Goal: Task Accomplishment & Management: Complete application form

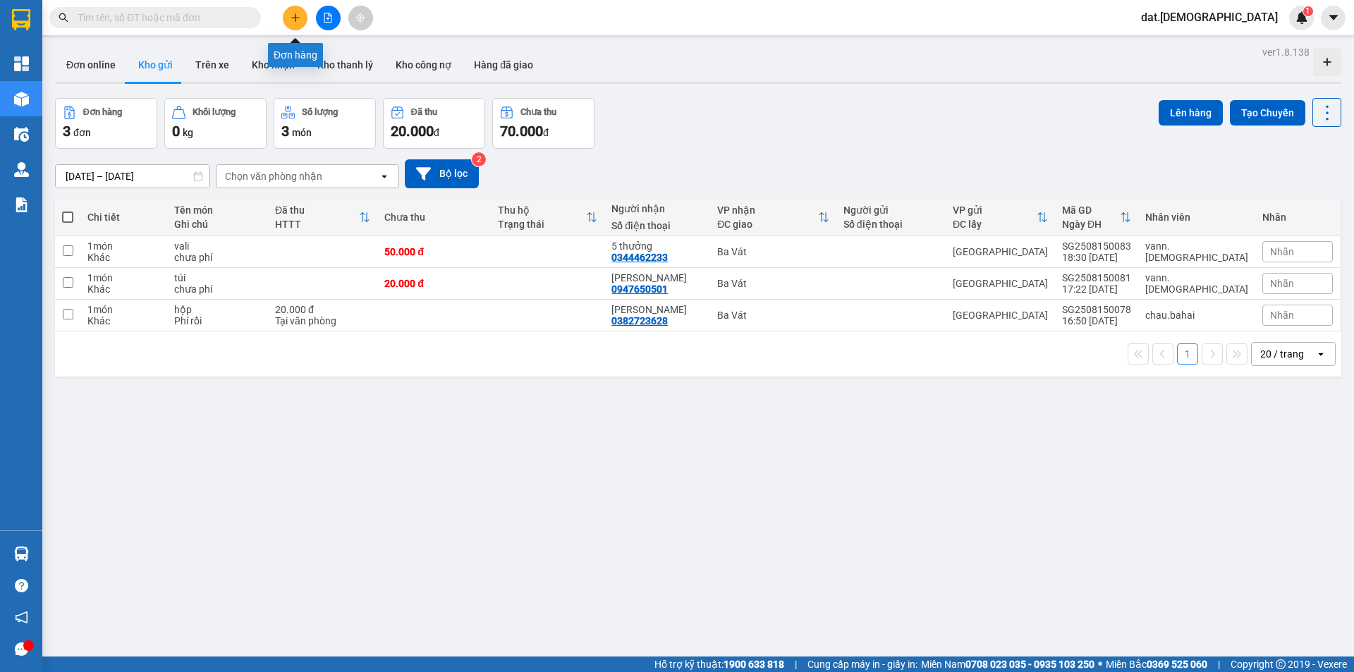
click at [293, 15] on icon "plus" at bounding box center [295, 18] width 10 height 10
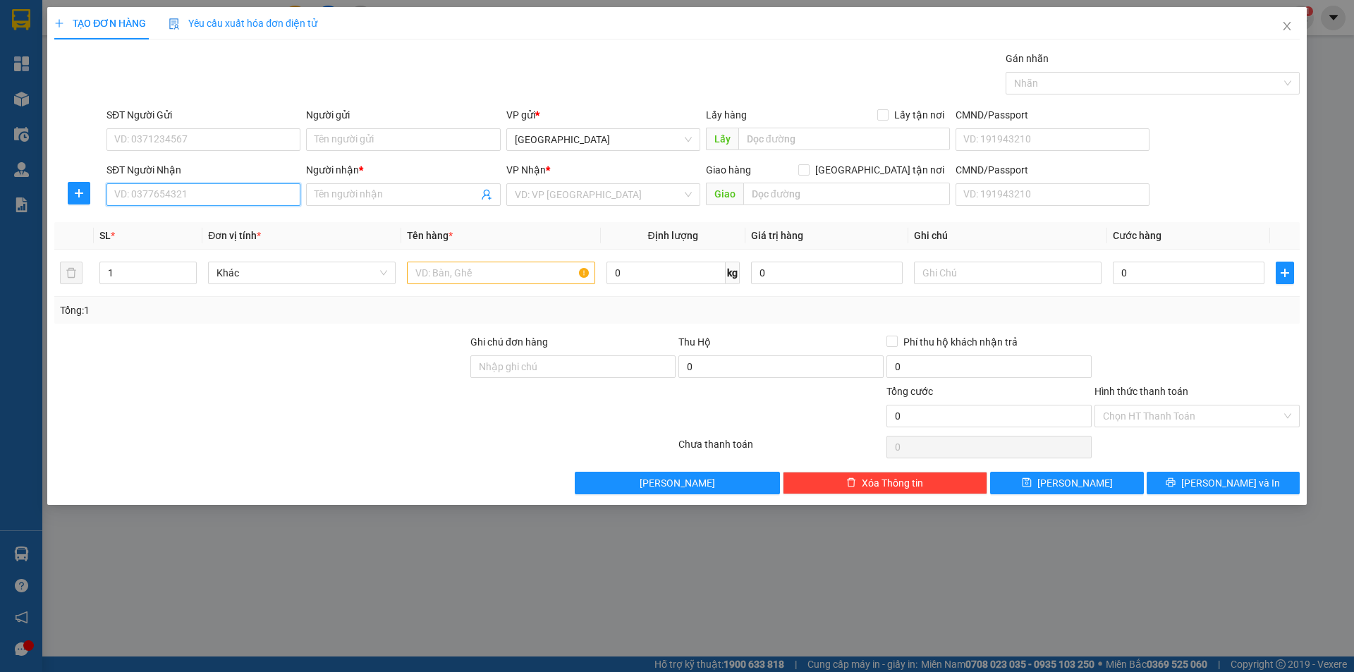
click at [212, 199] on input "SĐT Người Nhận" at bounding box center [203, 194] width 194 height 23
type input "0988803316"
click at [345, 188] on input "Người nhận *" at bounding box center [395, 195] width 163 height 16
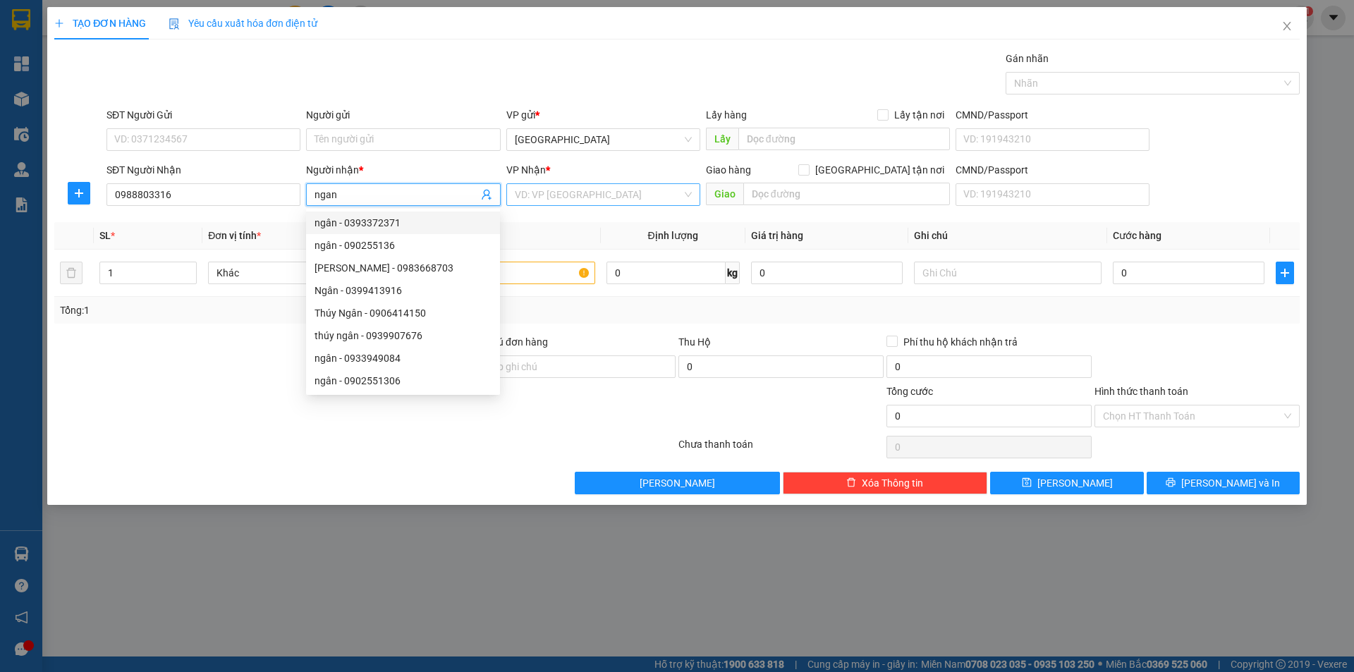
type input "ngan"
click at [612, 197] on input "search" at bounding box center [598, 194] width 167 height 21
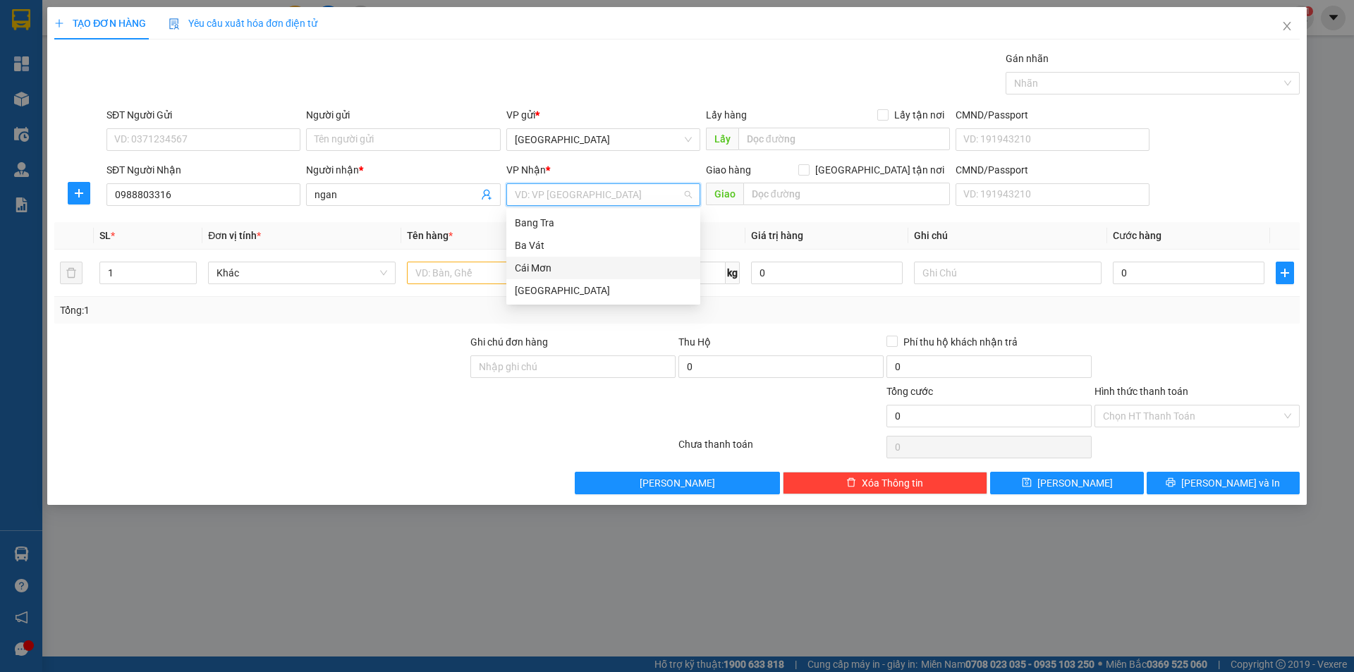
click at [570, 275] on div "Cái Mơn" at bounding box center [603, 268] width 177 height 16
click at [479, 281] on input "text" at bounding box center [501, 273] width 188 height 23
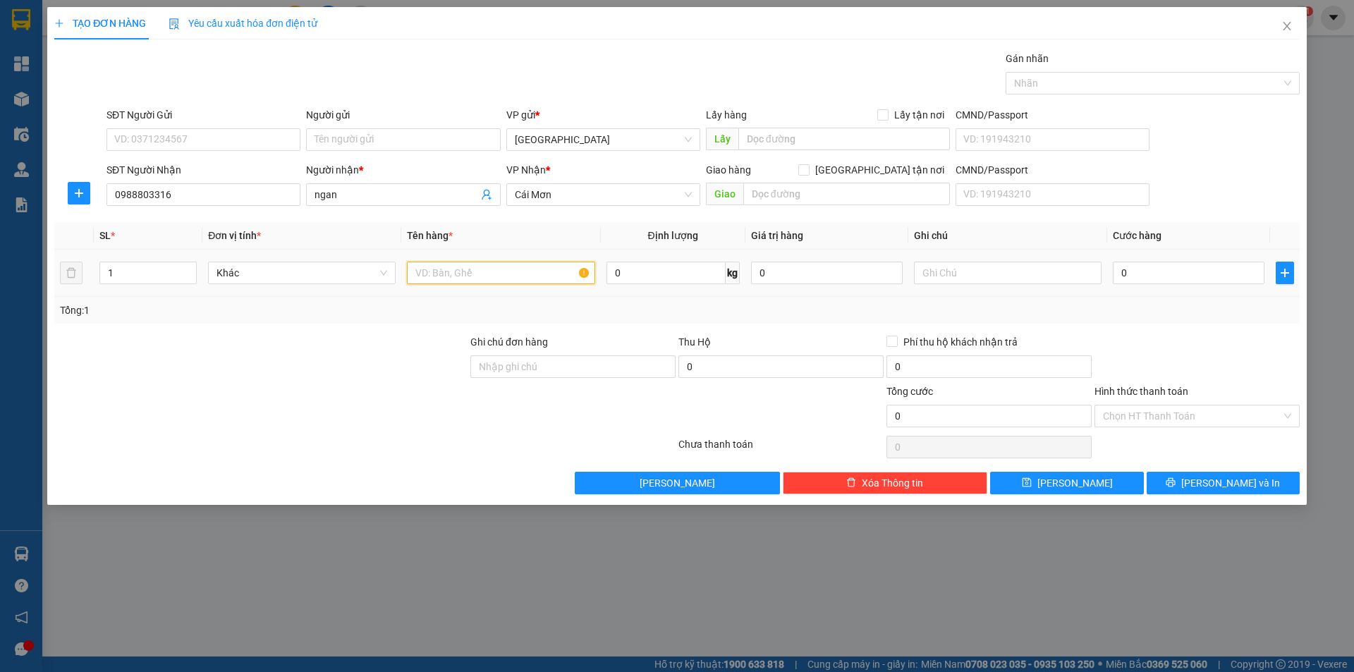
click at [479, 275] on input "text" at bounding box center [501, 273] width 188 height 23
type input "xop"
click at [982, 273] on input "text" at bounding box center [1008, 273] width 188 height 23
type input "phi roi"
click at [1168, 276] on input "0" at bounding box center [1189, 273] width 152 height 23
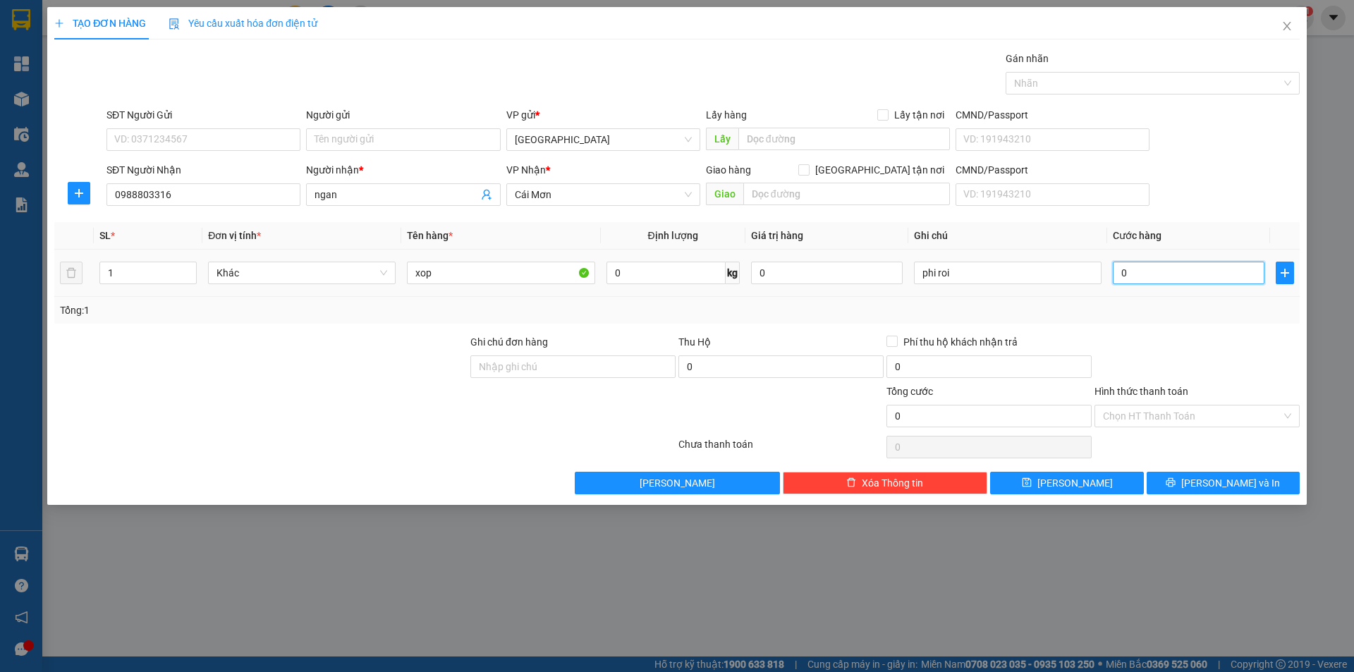
type input "2"
type input "20"
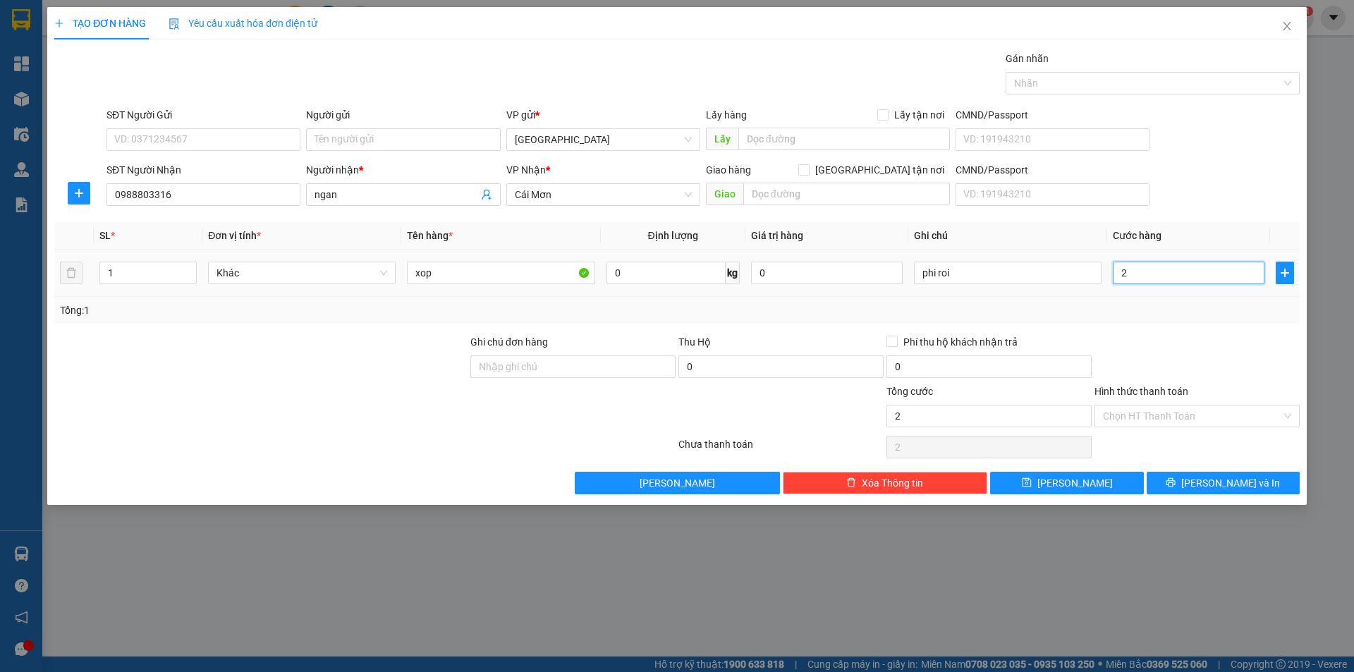
type input "20"
type input "200"
type input "2.000"
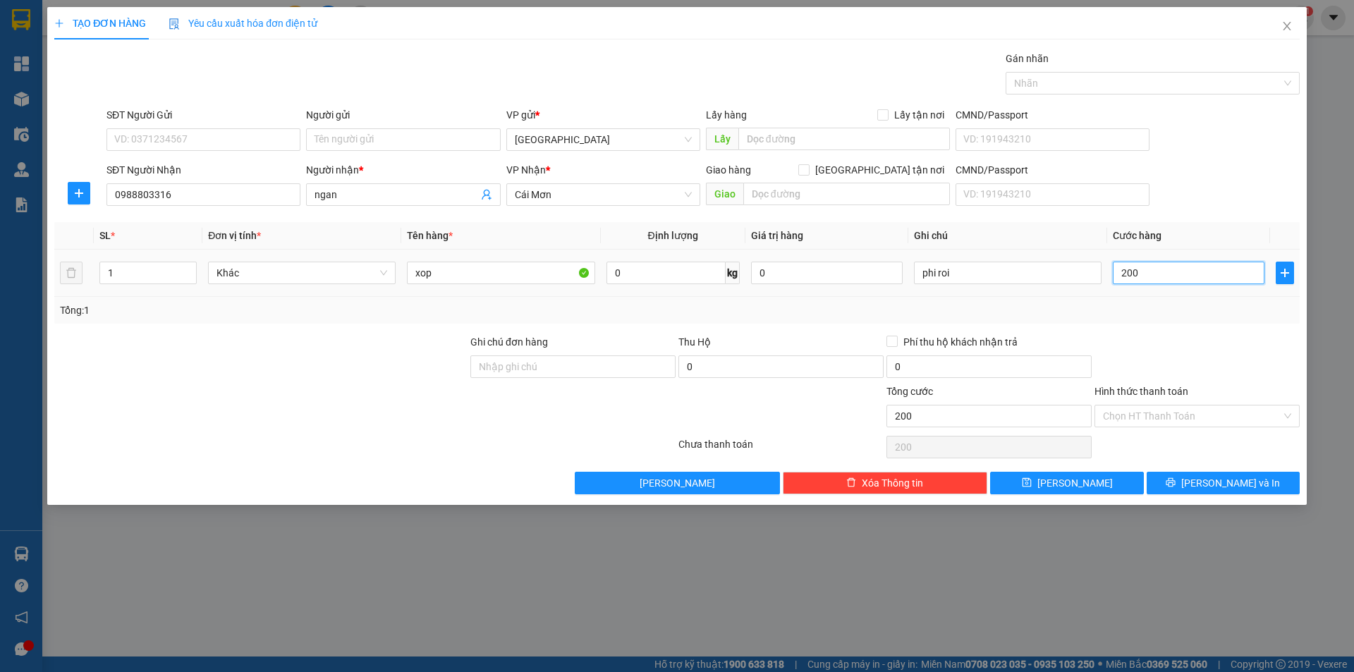
type input "2.000"
type input "20.000"
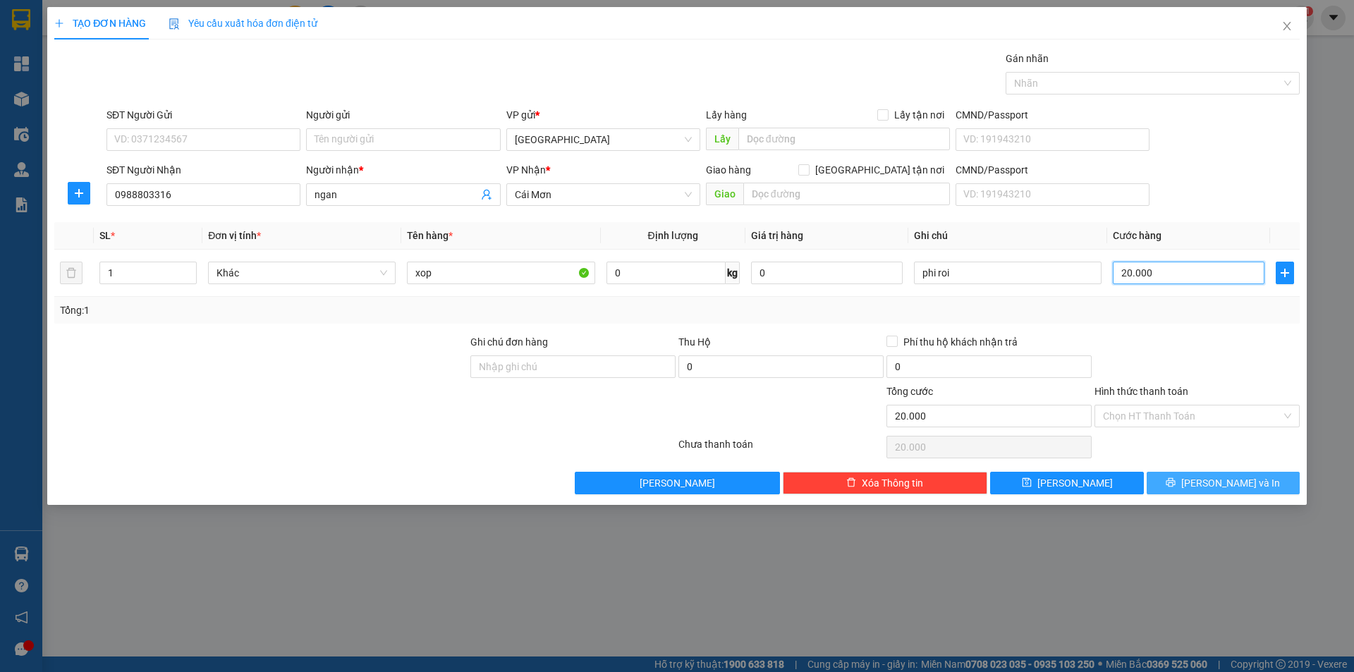
type input "20.000"
click at [1223, 479] on span "[PERSON_NAME] và In" at bounding box center [1230, 483] width 99 height 16
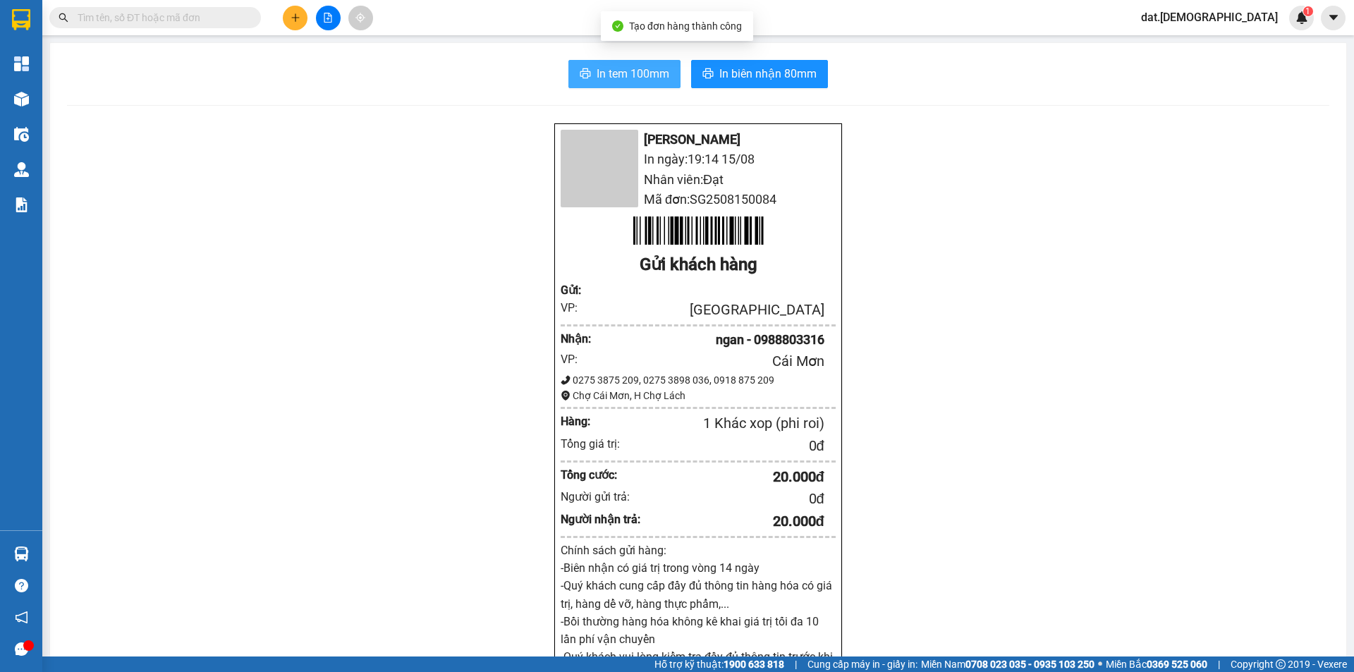
click at [630, 69] on span "In tem 100mm" at bounding box center [632, 74] width 73 height 18
click at [568, 60] on button "In tem 100mm" at bounding box center [624, 74] width 112 height 28
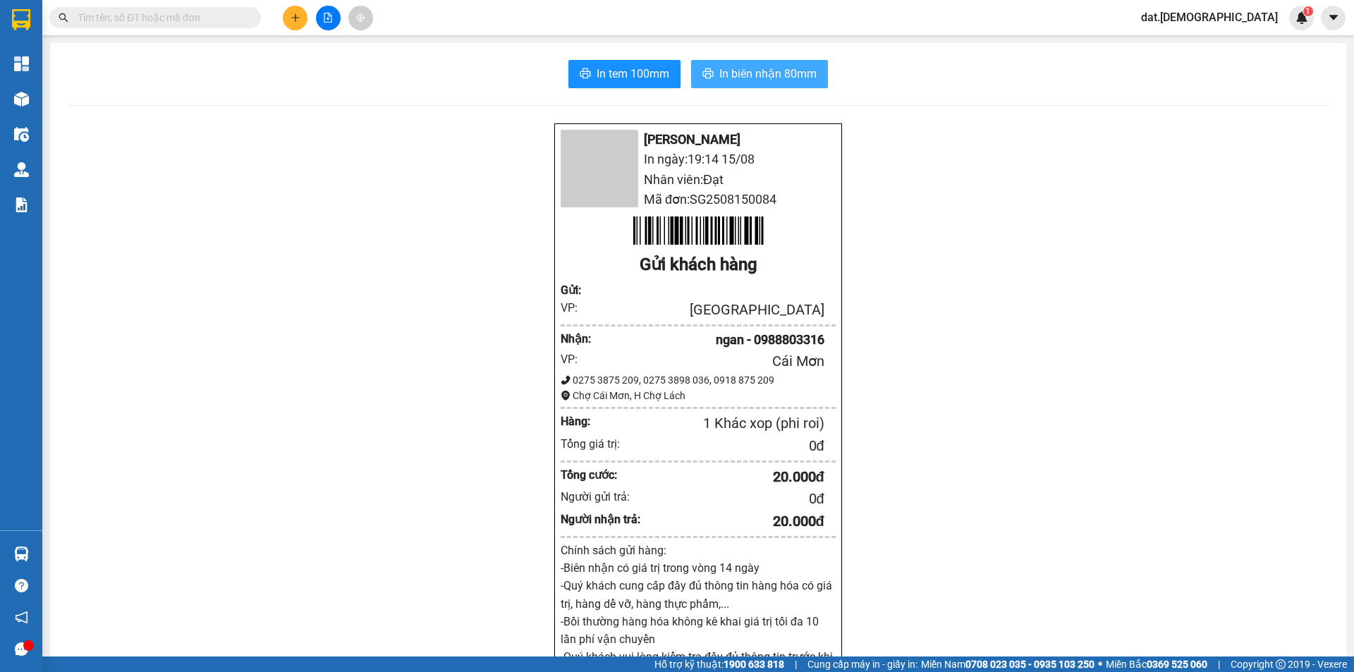
click at [740, 69] on span "In biên nhận 80mm" at bounding box center [767, 74] width 97 height 18
click at [297, 12] on button at bounding box center [295, 18] width 25 height 25
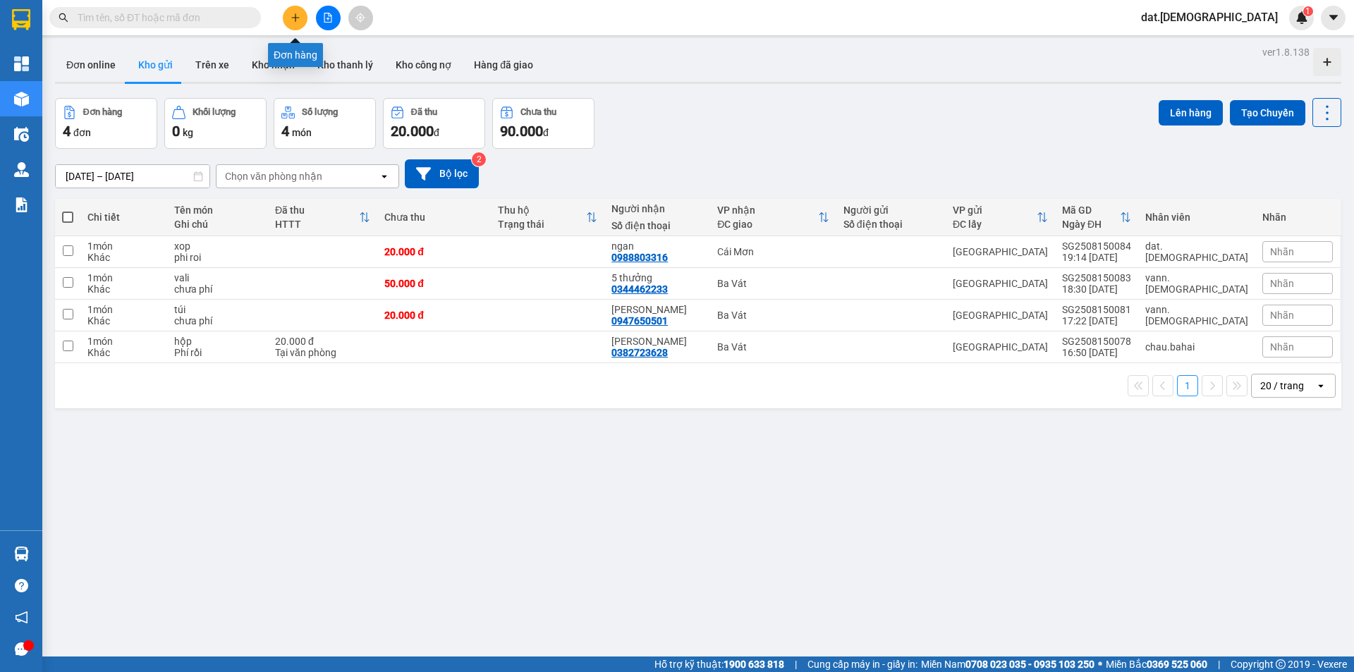
click at [291, 14] on icon "plus" at bounding box center [295, 18] width 10 height 10
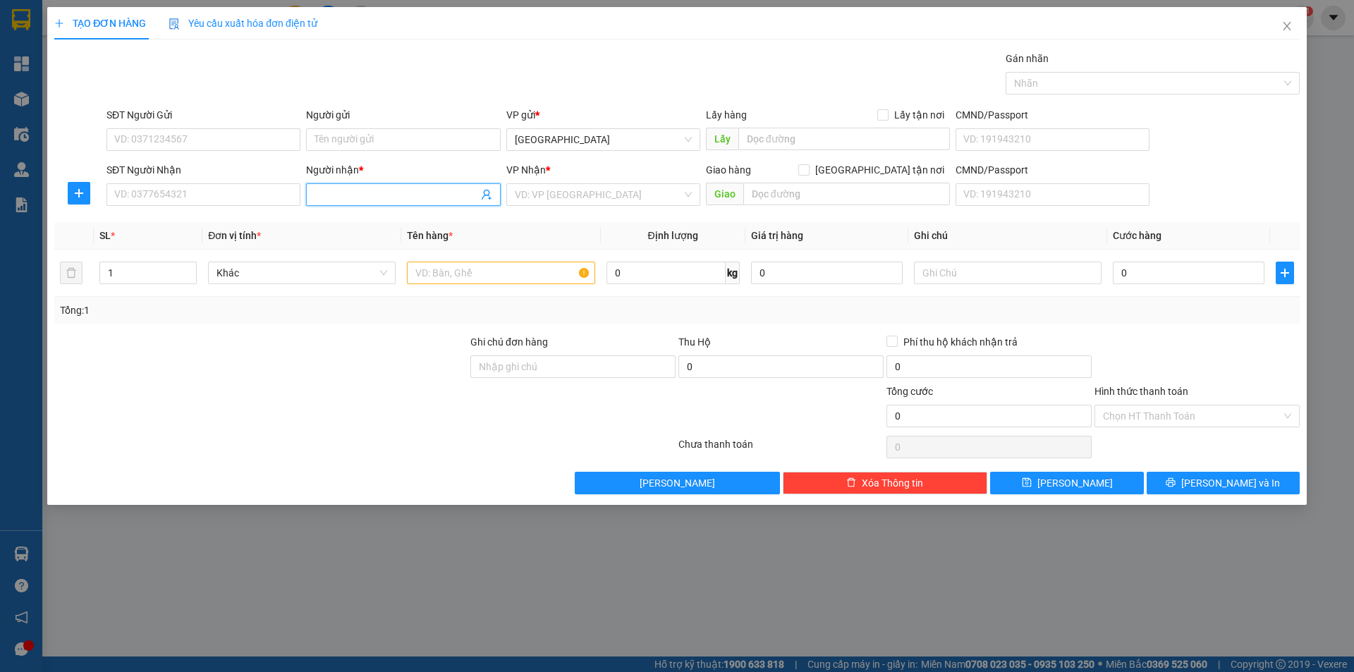
click at [370, 192] on input "Người nhận *" at bounding box center [395, 195] width 163 height 16
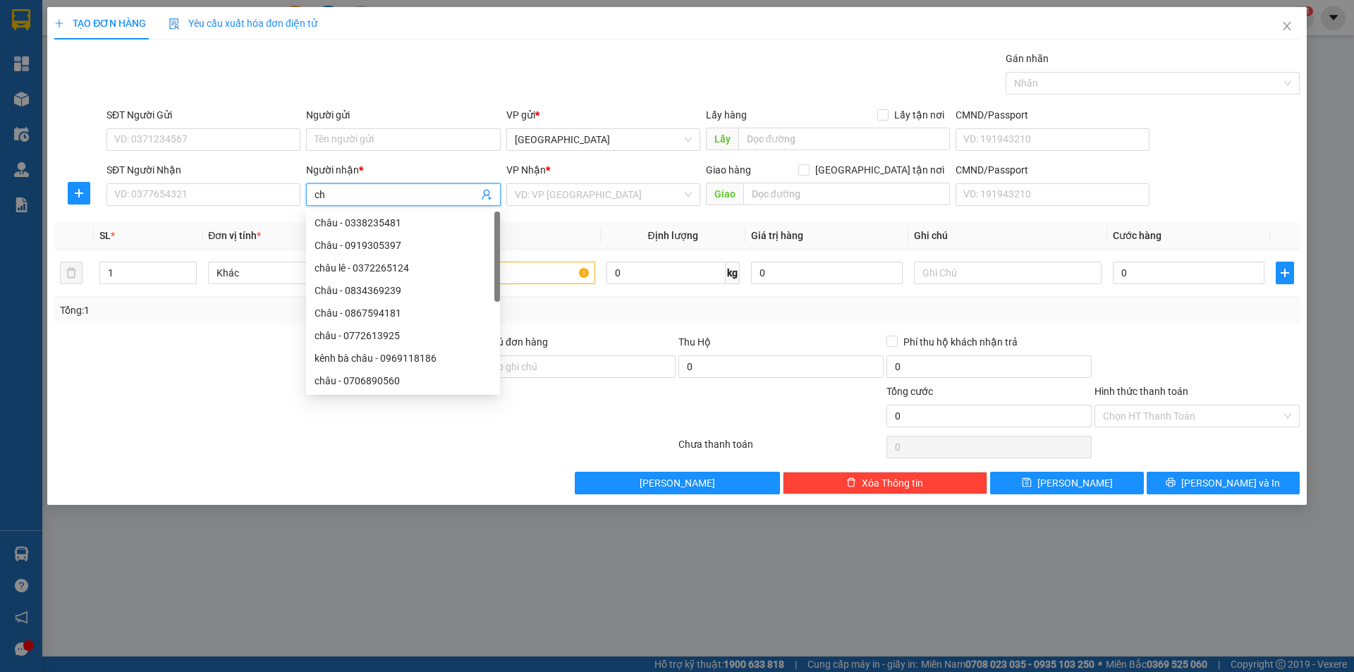
type input "c"
type input "h"
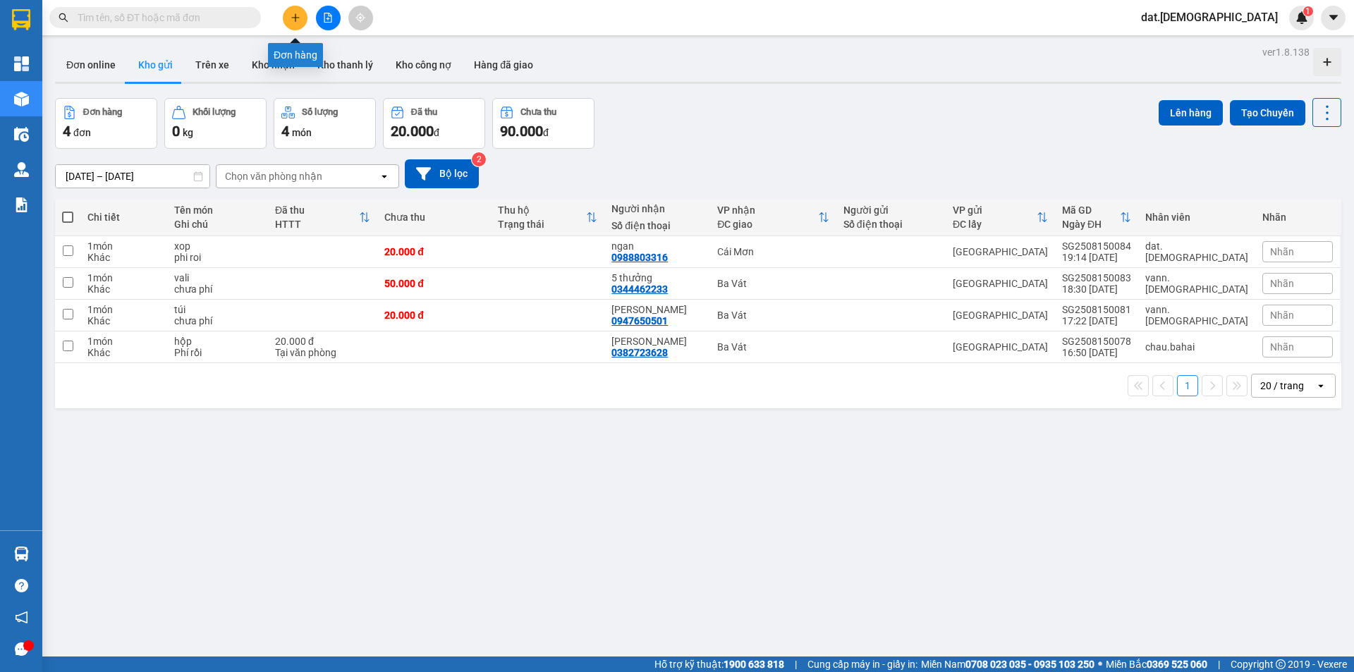
click at [288, 16] on button at bounding box center [295, 18] width 25 height 25
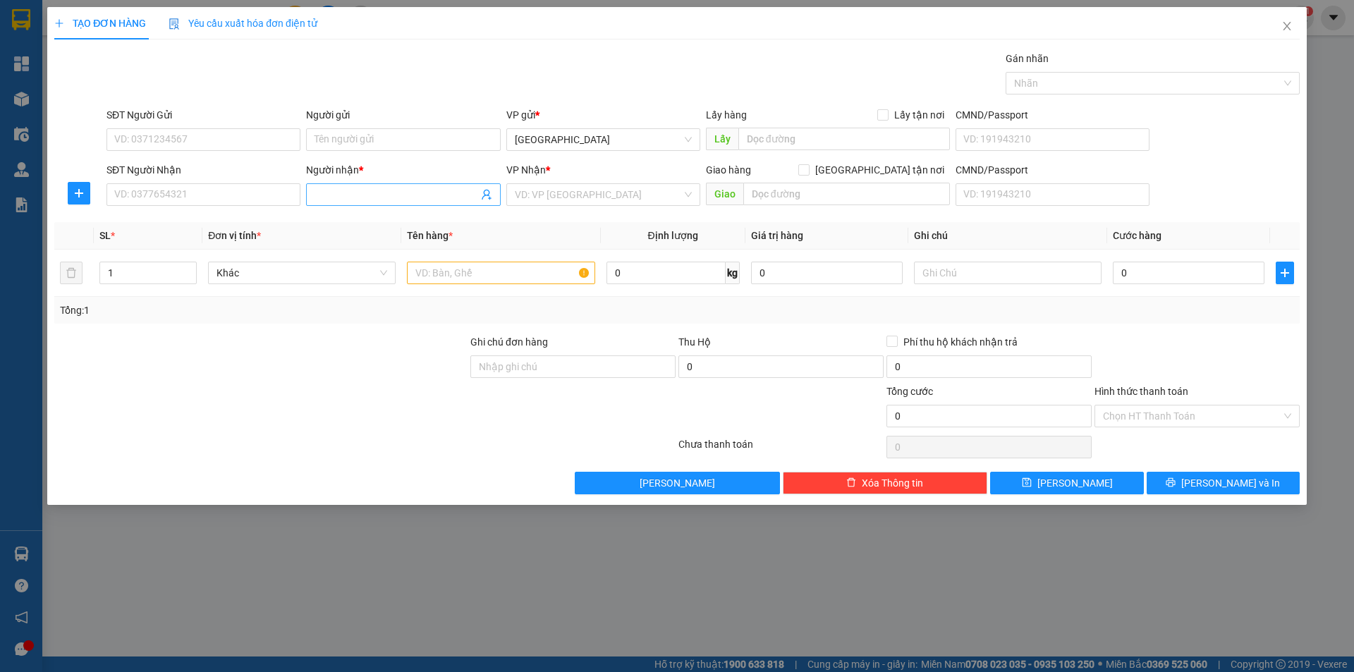
click at [377, 199] on input "Người nhận *" at bounding box center [395, 195] width 163 height 16
type input "n"
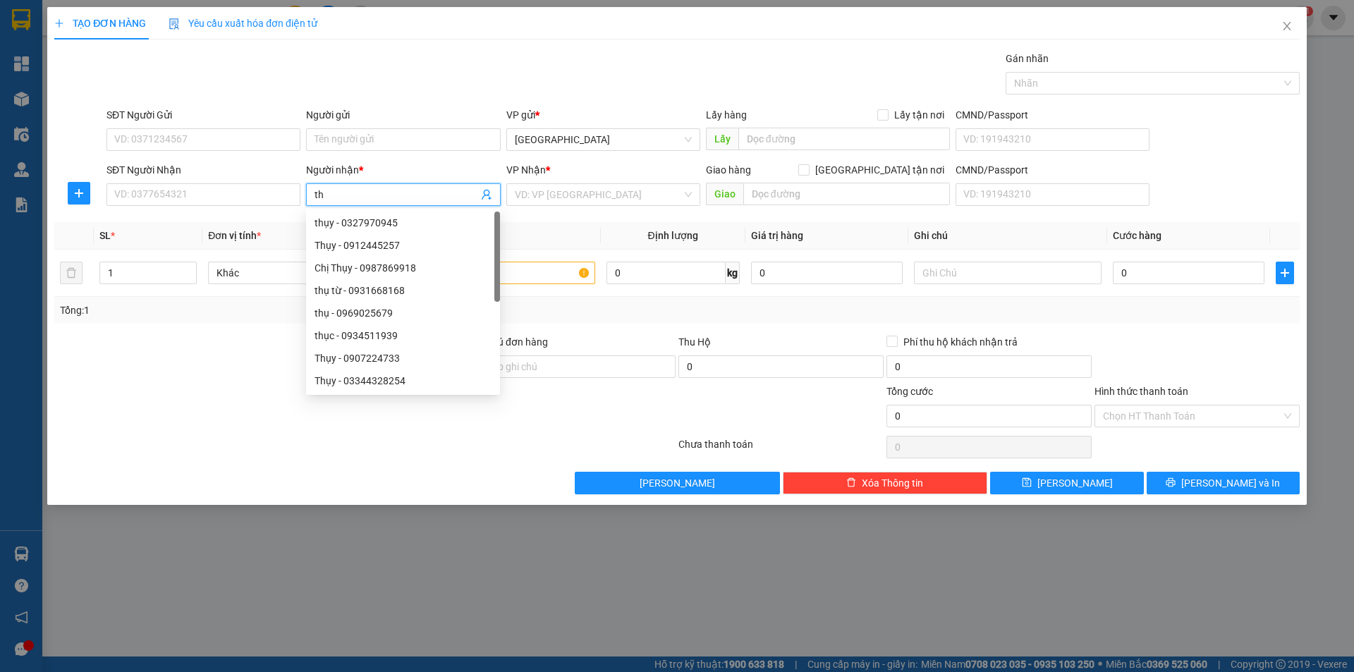
type input "t"
